Goal: Task Accomplishment & Management: Use online tool/utility

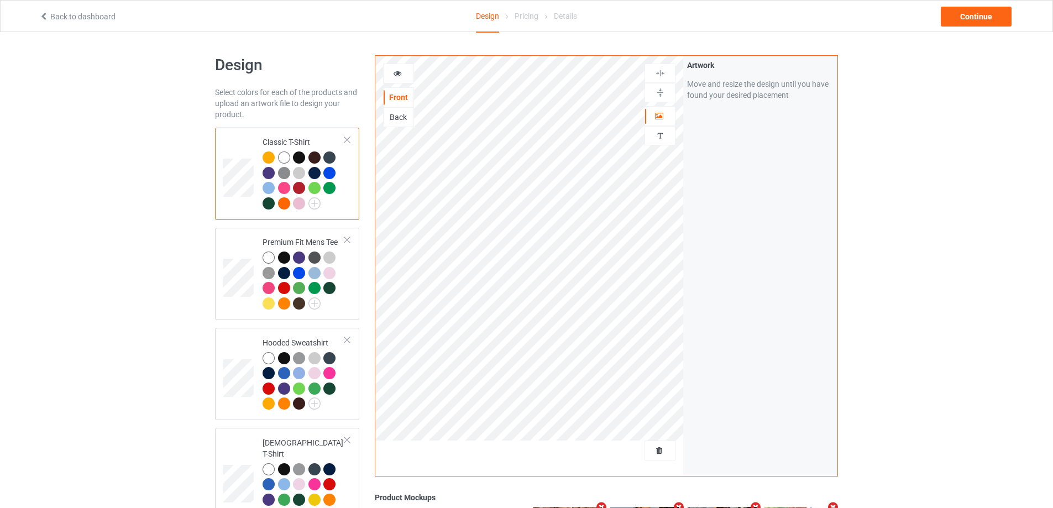
click at [674, 459] on div at bounding box center [659, 450] width 31 height 20
click at [661, 455] on span "Delete all designs" at bounding box center [634, 450] width 59 height 9
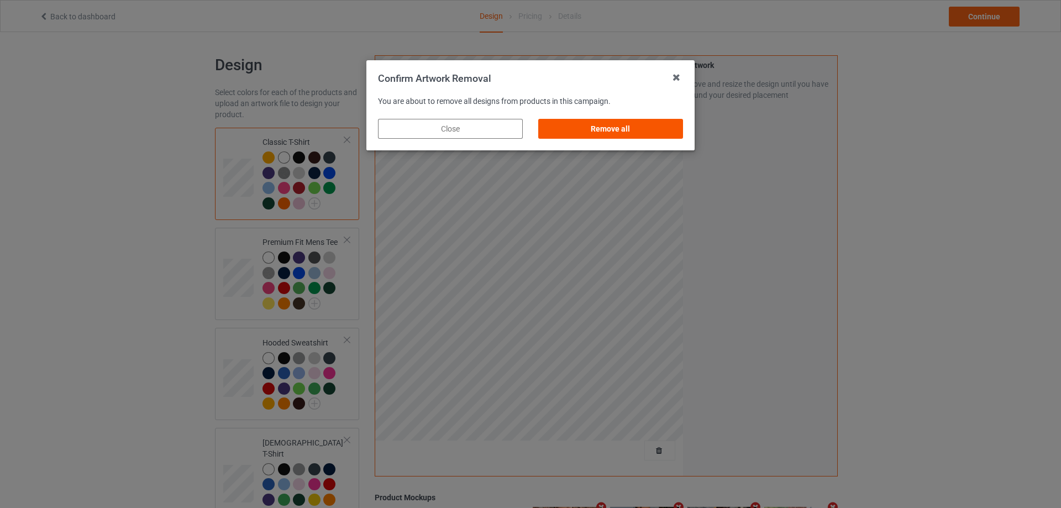
click at [621, 122] on div "Remove all" at bounding box center [610, 129] width 145 height 20
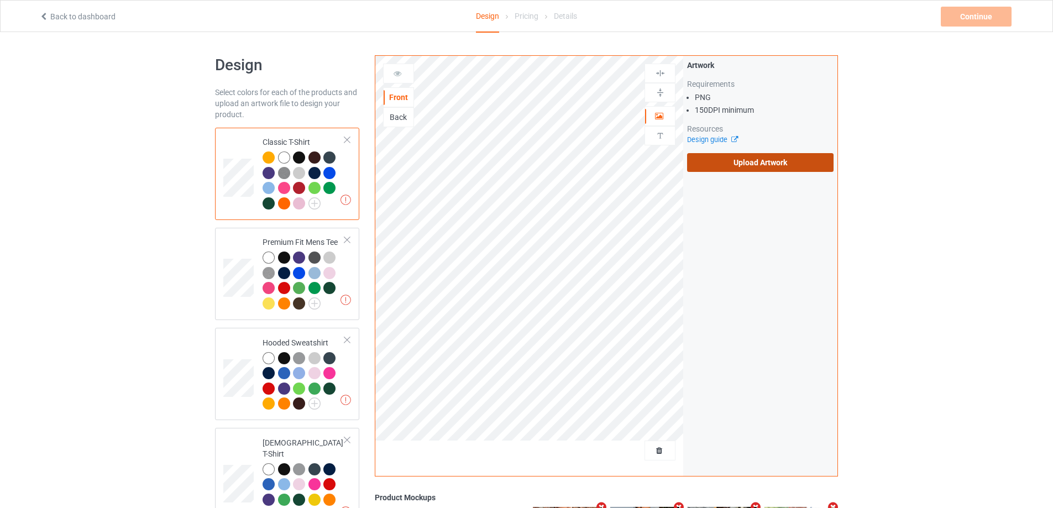
click at [733, 161] on label "Upload Artwork" at bounding box center [760, 162] width 146 height 19
click at [0, 0] on input "Upload Artwork" at bounding box center [0, 0] width 0 height 0
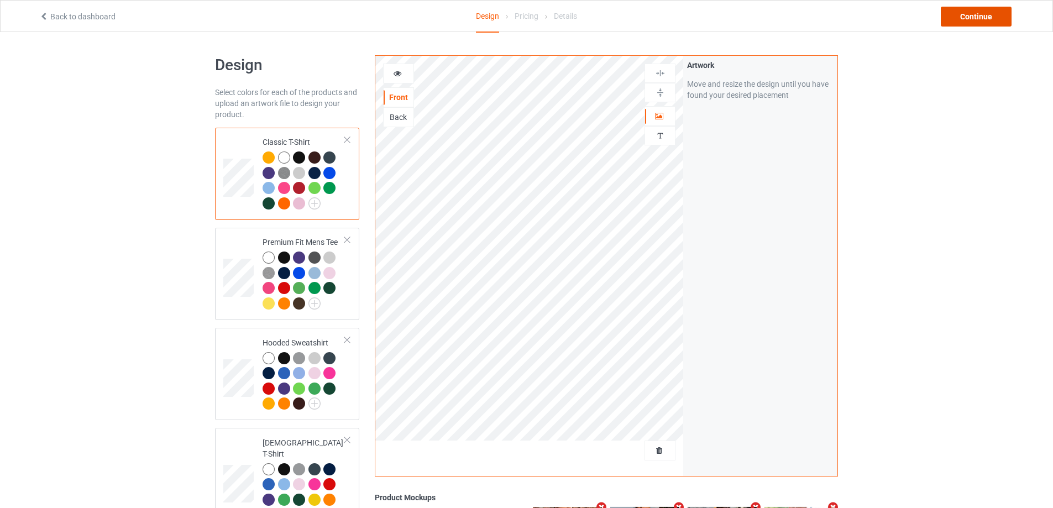
click at [957, 22] on div "Continue" at bounding box center [976, 17] width 71 height 20
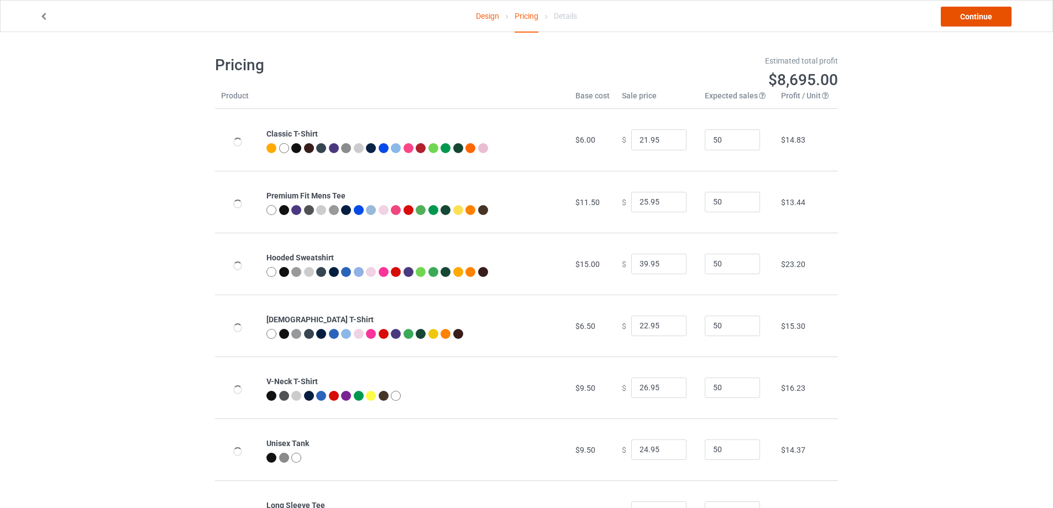
click at [957, 22] on link "Continue" at bounding box center [976, 17] width 71 height 20
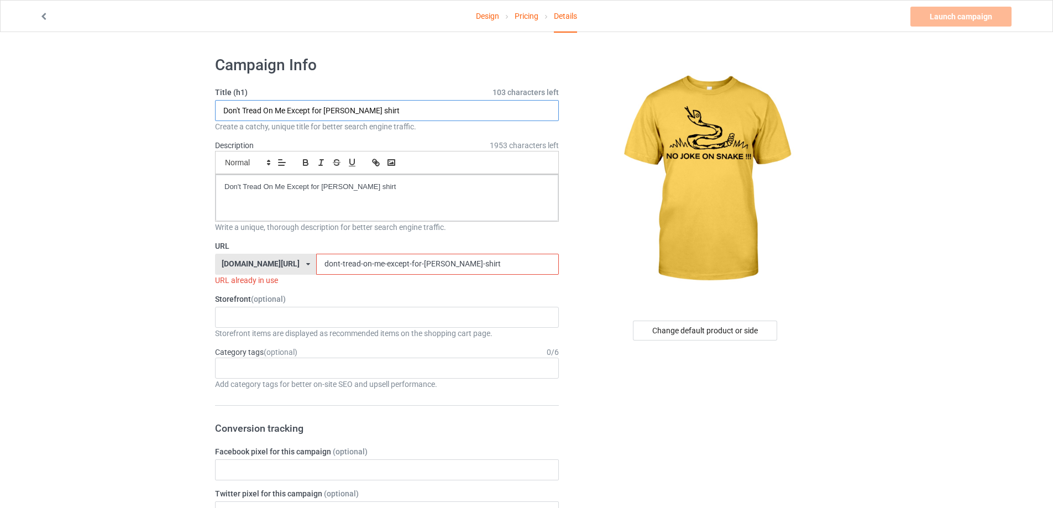
drag, startPoint x: 400, startPoint y: 109, endPoint x: 134, endPoint y: 128, distance: 267.1
paste input "No Joke On Snake Heavyweight"
type input "No Joke On Snake Heavyweight shirt"
drag, startPoint x: 177, startPoint y: 183, endPoint x: 147, endPoint y: 181, distance: 30.5
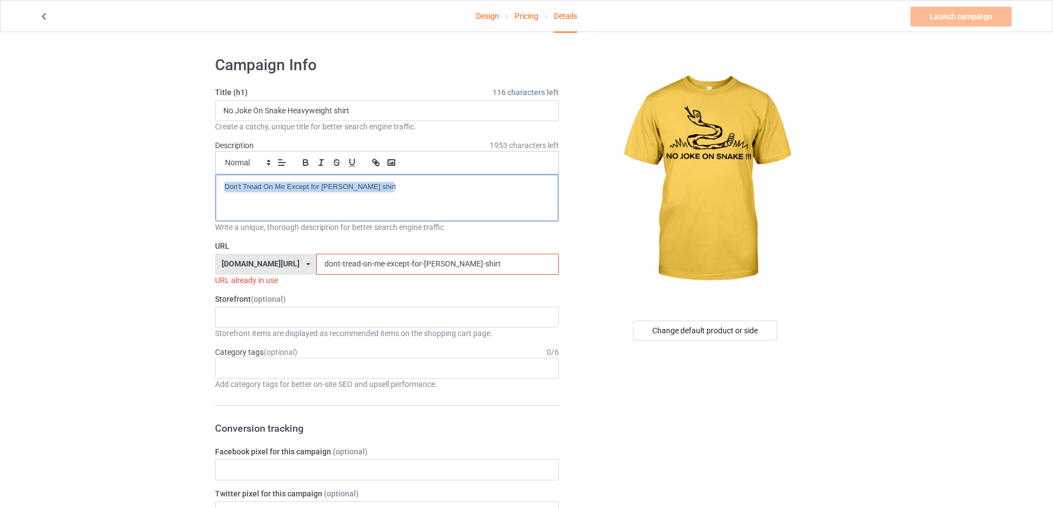
drag, startPoint x: 242, startPoint y: 255, endPoint x: 192, endPoint y: 250, distance: 50.5
paste input "no-joke-on-snake-heavyweight"
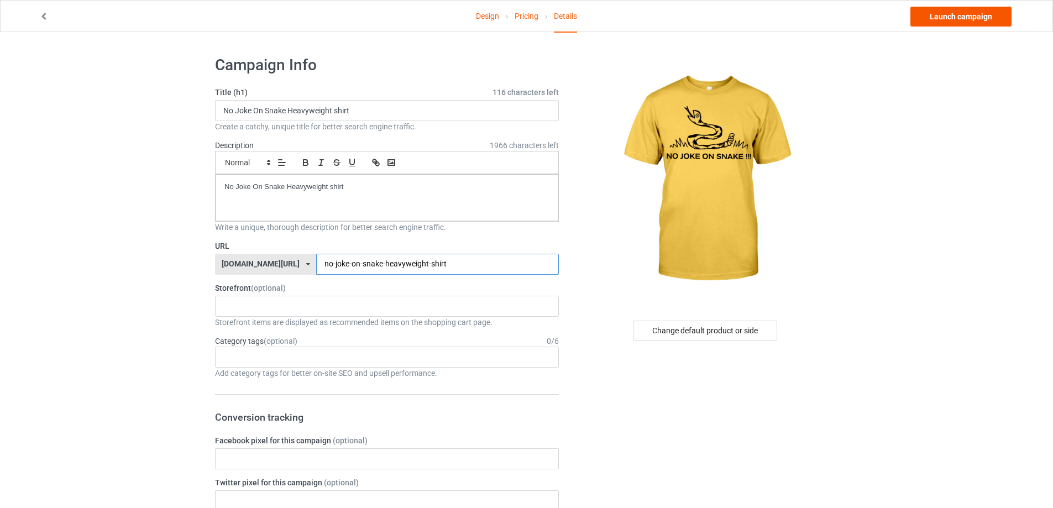
type input "no-joke-on-snake-heavyweight-shirt"
click at [953, 15] on link "Launch campaign" at bounding box center [960, 17] width 101 height 20
